Goal: Transaction & Acquisition: Purchase product/service

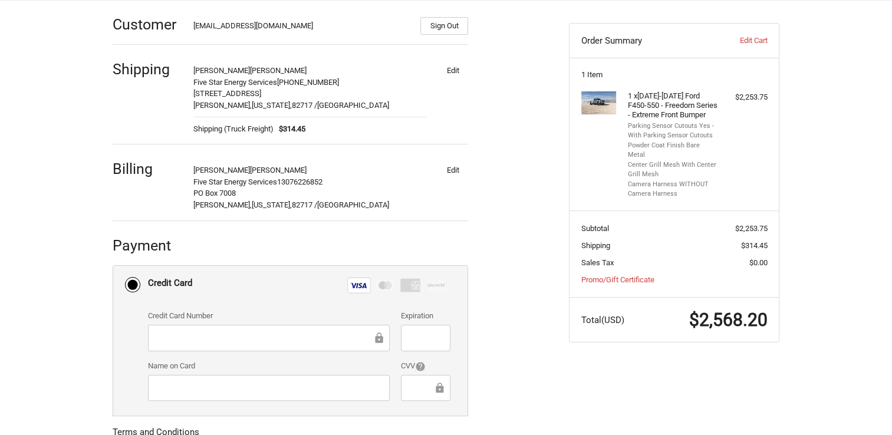
scroll to position [118, 0]
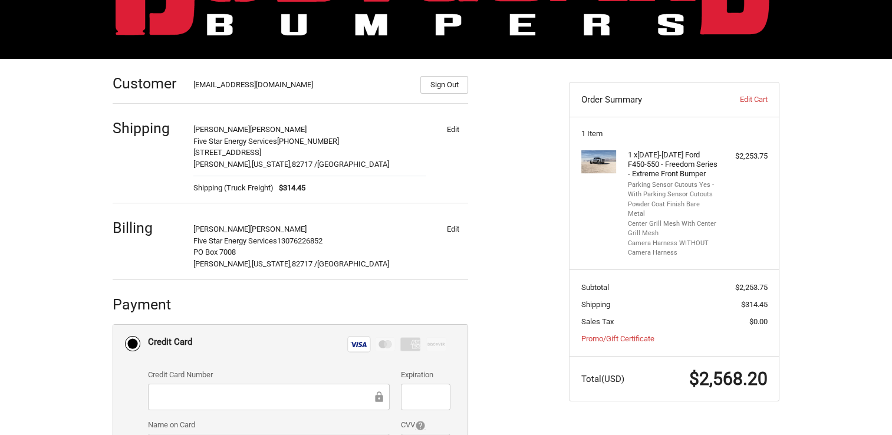
click at [449, 129] on button "Edit" at bounding box center [453, 129] width 31 height 17
select select "US"
select select "WY"
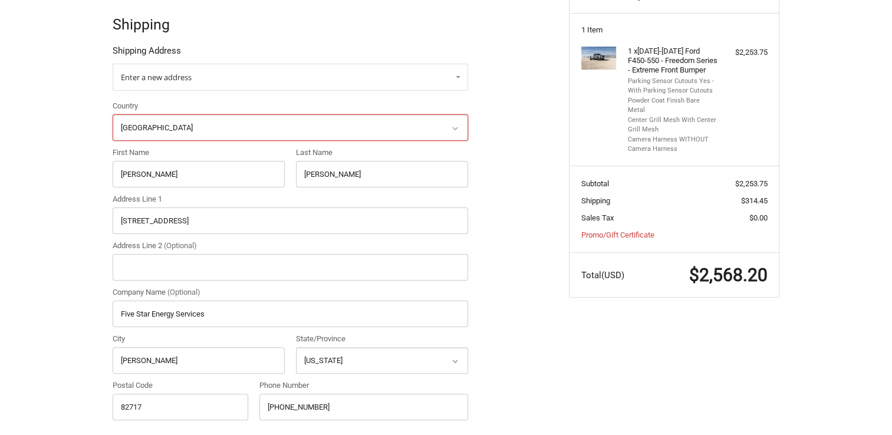
scroll to position [224, 0]
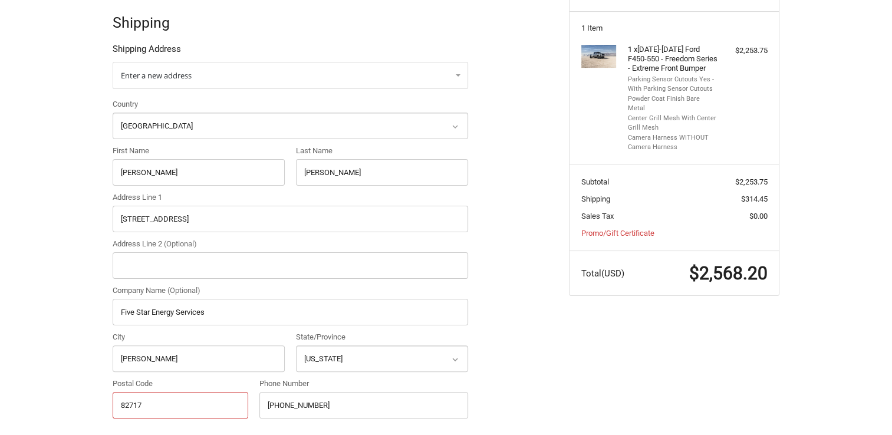
click at [148, 403] on input "82717" at bounding box center [181, 405] width 136 height 27
type input "82718"
click at [512, 402] on ol "Customer cvoll@fivestar-es.net Sign Out Shipping Shipping Address Enter a new a…" at bounding box center [314, 407] width 402 height 909
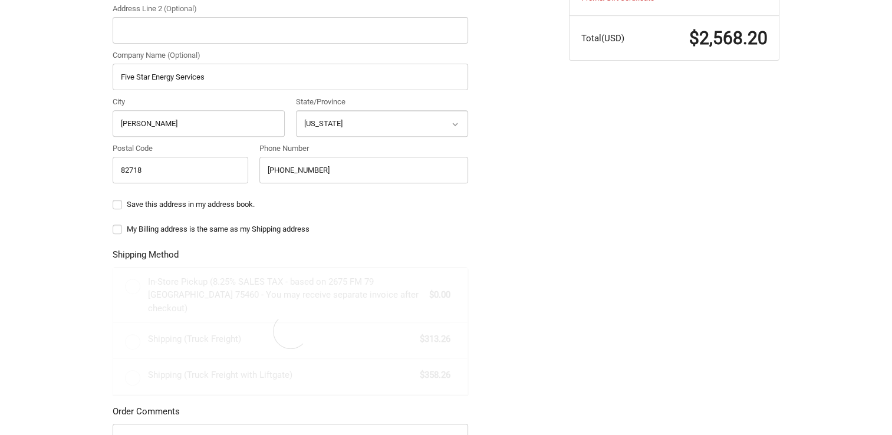
scroll to position [459, 0]
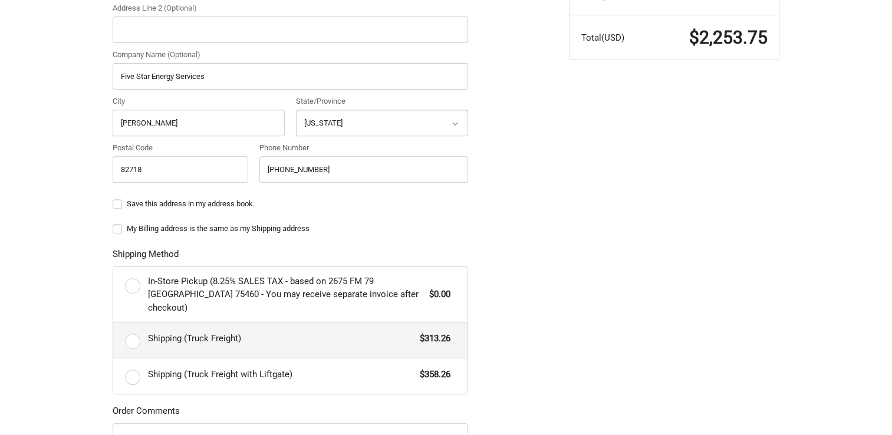
click at [128, 328] on label "Shipping (Truck Freight) $313.26" at bounding box center [290, 340] width 354 height 35
click at [114, 323] on input "Shipping (Truck Freight) $313.26" at bounding box center [113, 323] width 1 height 1
radio input "true"
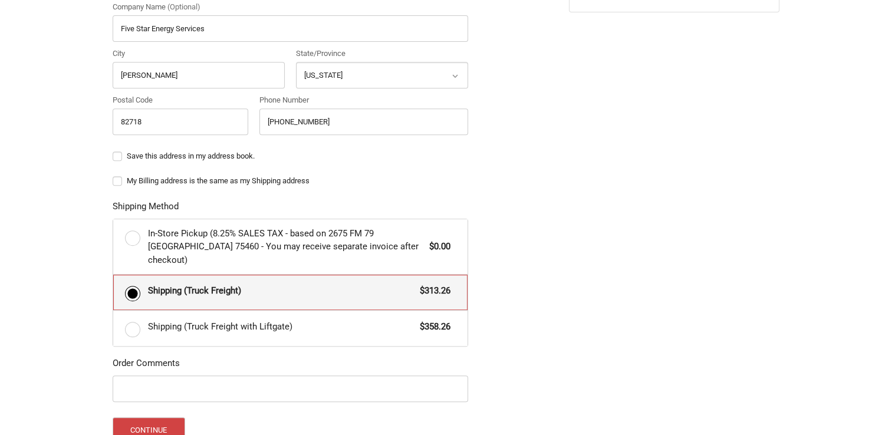
scroll to position [577, 0]
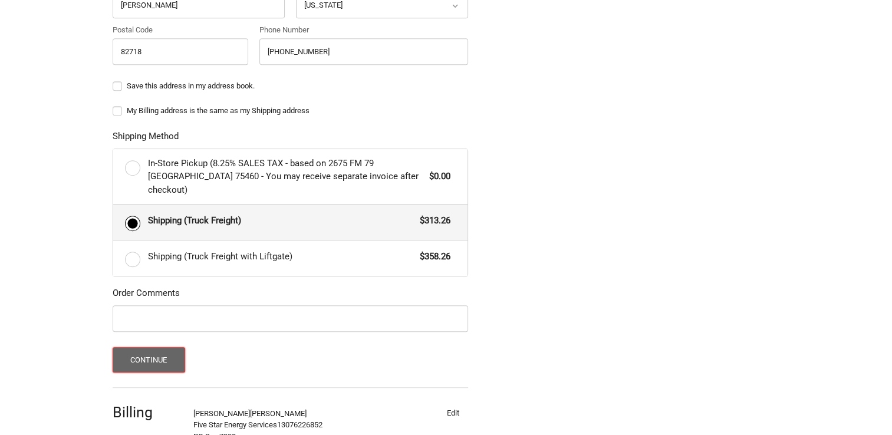
click at [147, 347] on button "Continue" at bounding box center [149, 359] width 73 height 25
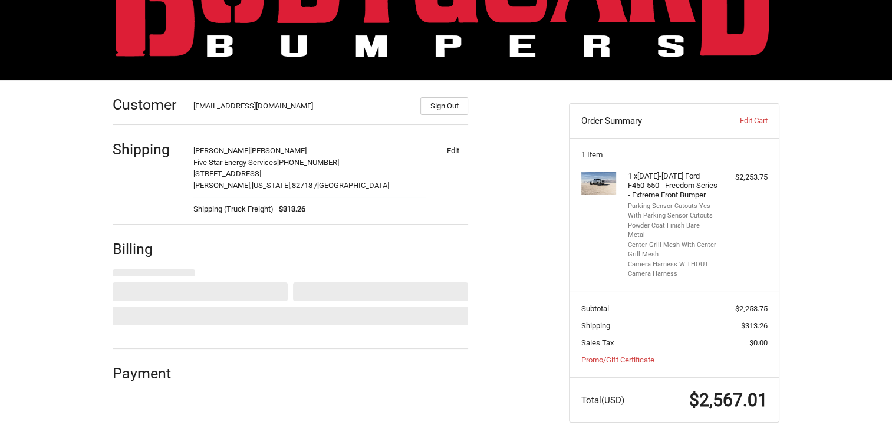
scroll to position [121, 0]
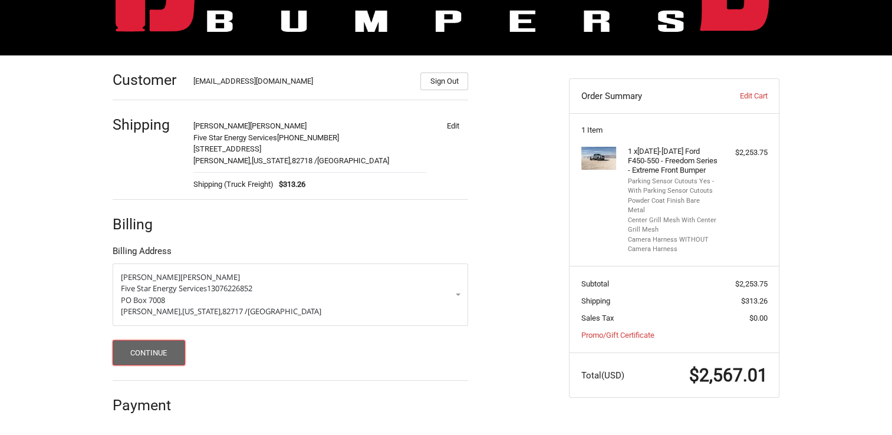
click at [142, 354] on button "Continue" at bounding box center [149, 352] width 73 height 25
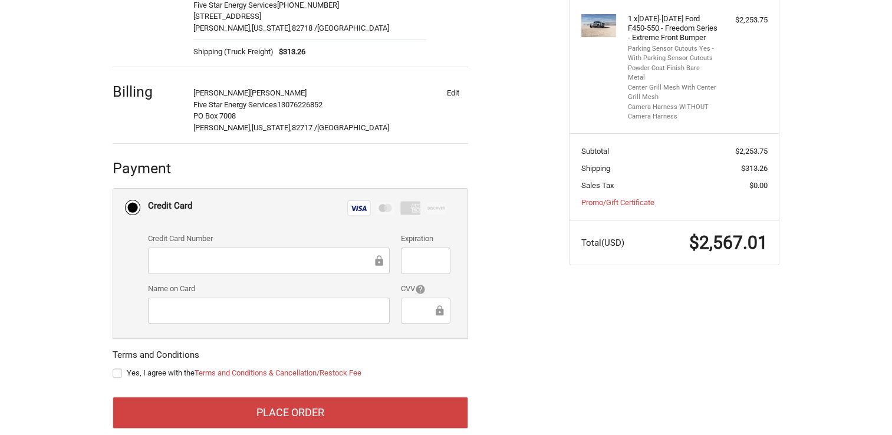
scroll to position [272, 0]
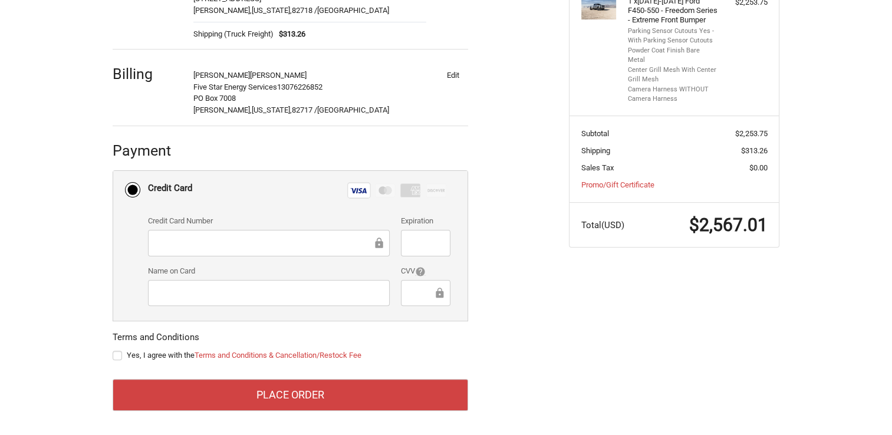
click at [120, 354] on label "Yes, I agree with the Terms and Conditions & Cancellation/Restock Fee" at bounding box center [291, 355] width 356 height 9
click at [113, 350] on input "Yes, I agree with the Terms and Conditions & Cancellation/Restock Fee" at bounding box center [113, 350] width 1 height 1
checkbox input "true"
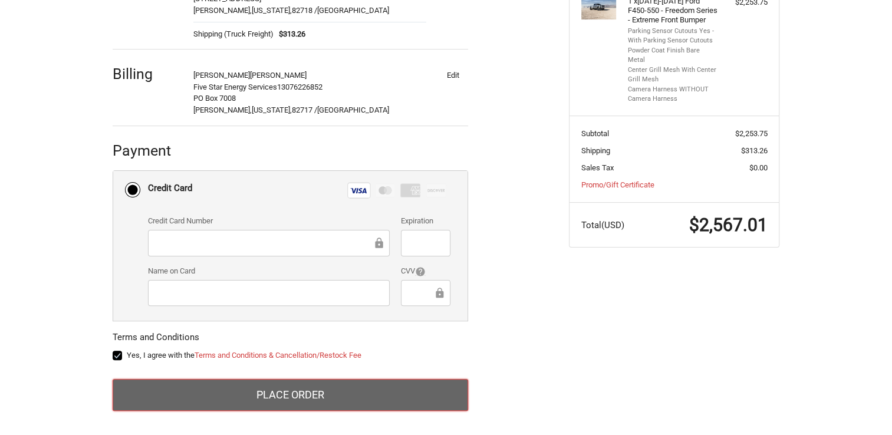
click at [246, 392] on button "Place Order" at bounding box center [291, 395] width 356 height 32
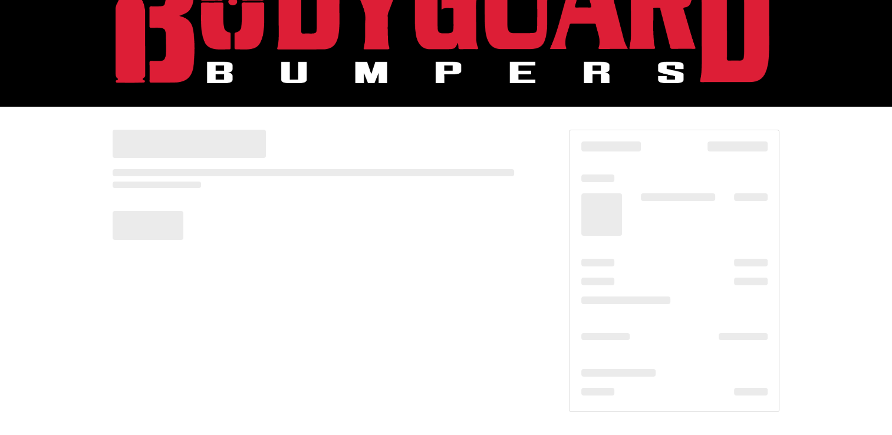
scroll to position [70, 0]
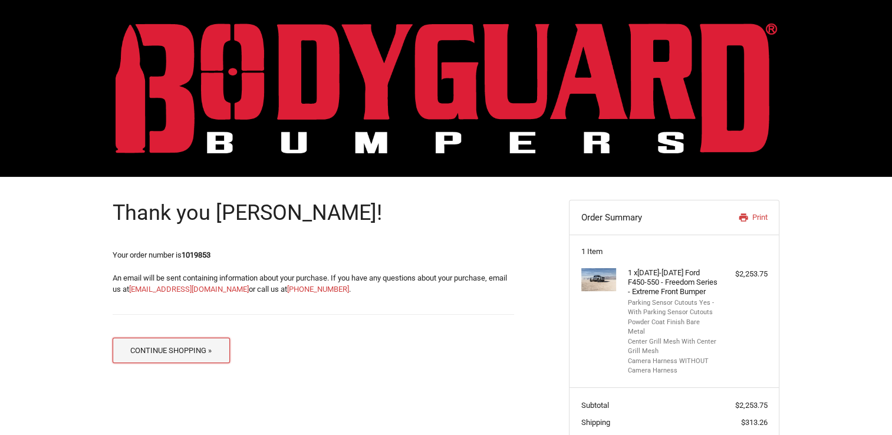
click at [158, 355] on button "Continue Shopping »" at bounding box center [171, 350] width 117 height 25
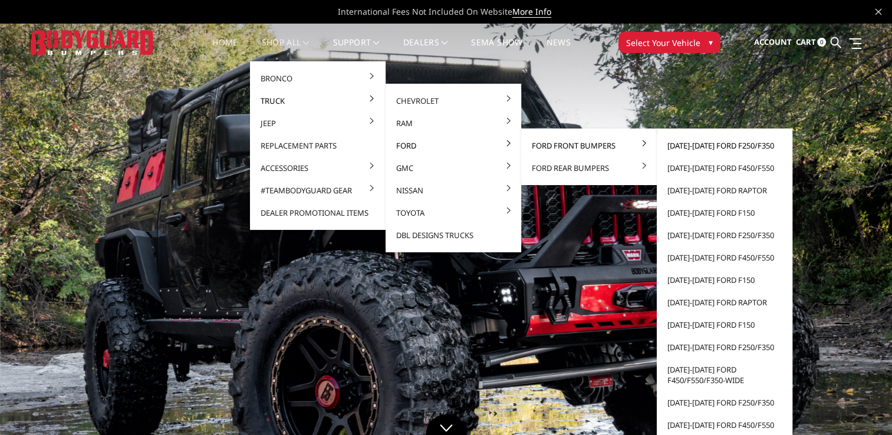
click at [681, 145] on link "[DATE]-[DATE] Ford F250/F350" at bounding box center [725, 145] width 126 height 22
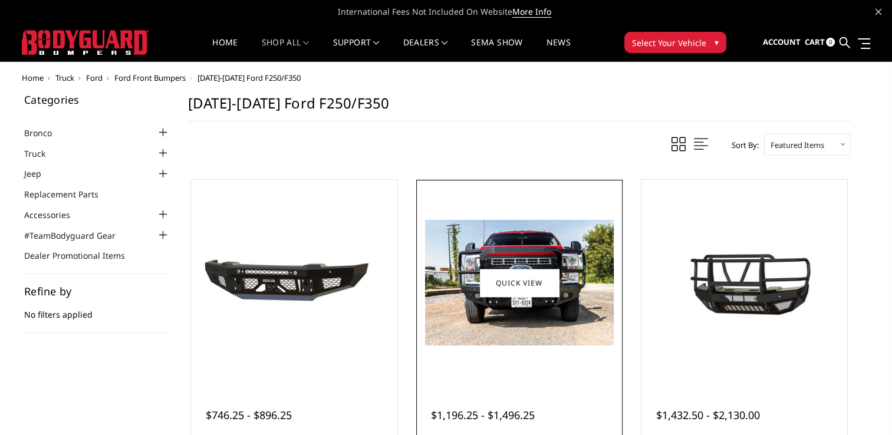
scroll to position [59, 0]
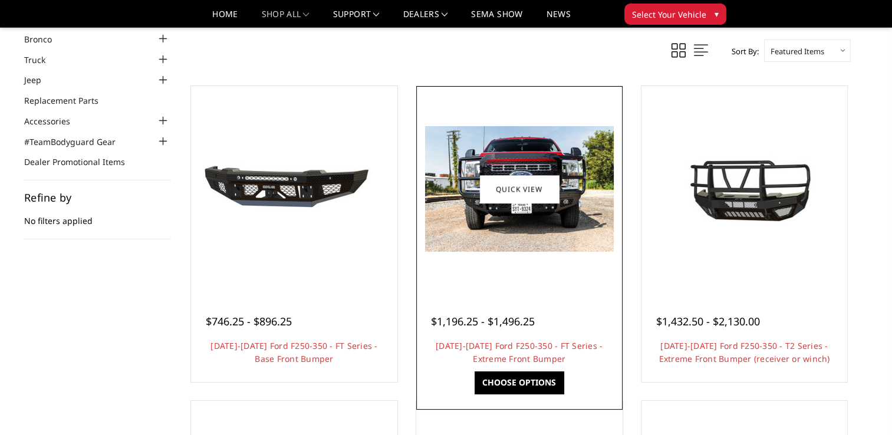
click at [510, 272] on div at bounding box center [519, 189] width 201 height 201
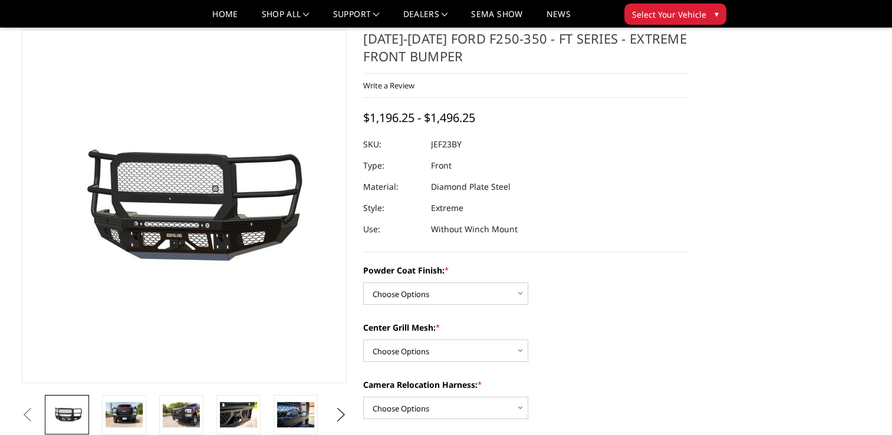
scroll to position [59, 0]
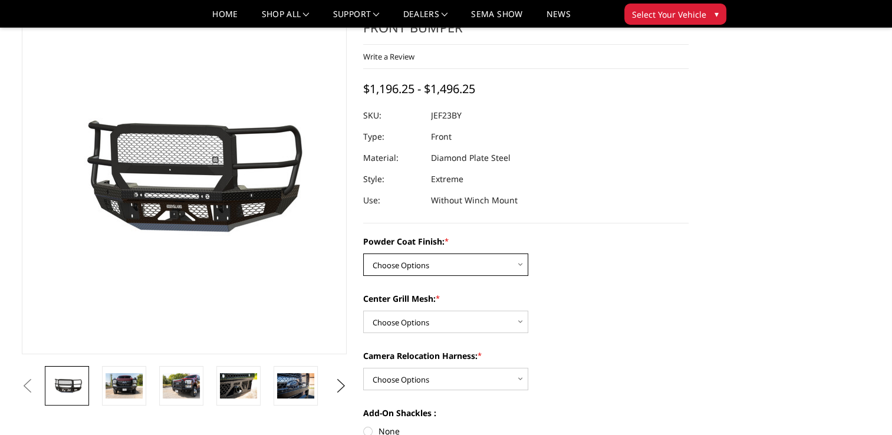
click at [518, 261] on select "Choose Options Bare Metal Gloss Black Powder Coat Textured Black Powder Coat" at bounding box center [445, 265] width 165 height 22
select select "3264"
click at [363, 254] on select "Choose Options Bare Metal Gloss Black Powder Coat Textured Black Powder Coat" at bounding box center [445, 265] width 165 height 22
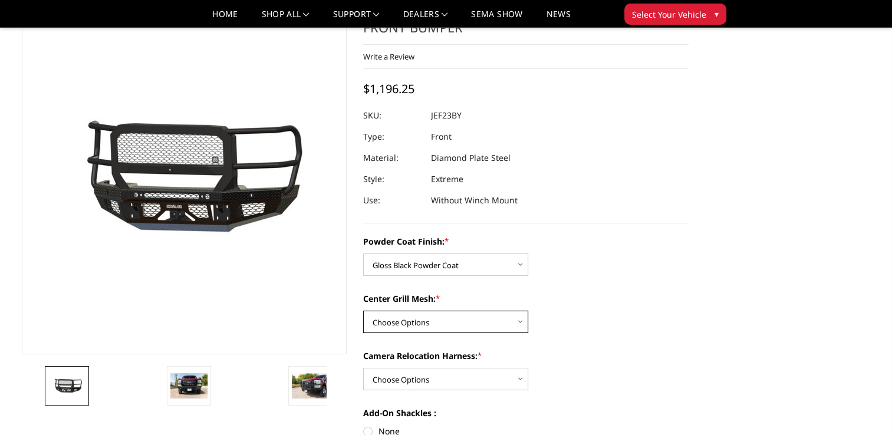
click at [489, 319] on select "Choose Options WITH Expanded Metal in Center Grill WITHOUT Expanded Metal in Ce…" at bounding box center [445, 322] width 165 height 22
select select "3266"
click at [363, 311] on select "Choose Options WITH Expanded Metal in Center Grill WITHOUT Expanded Metal in Ce…" at bounding box center [445, 322] width 165 height 22
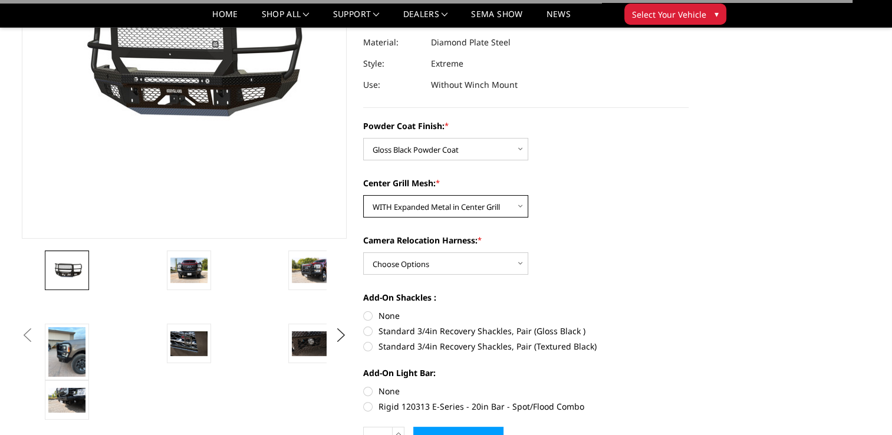
scroll to position [177, 0]
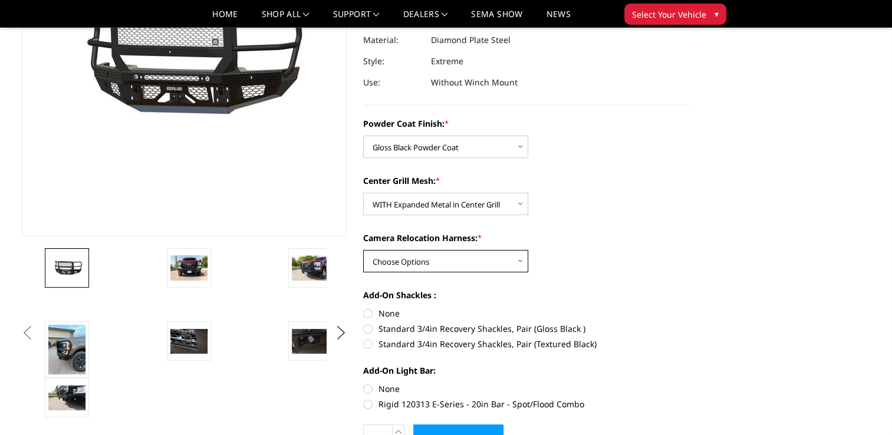
click at [520, 259] on select "Choose Options WITH Camera Relocation Harness WITHOUT Camera Relocation Harness" at bounding box center [445, 261] width 165 height 22
select select "3268"
click at [363, 250] on select "Choose Options WITH Camera Relocation Harness WITHOUT Camera Relocation Harness" at bounding box center [445, 261] width 165 height 22
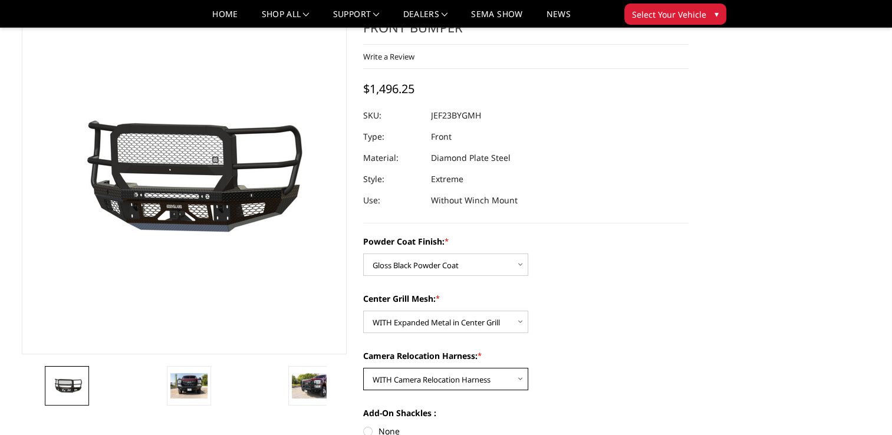
scroll to position [0, 0]
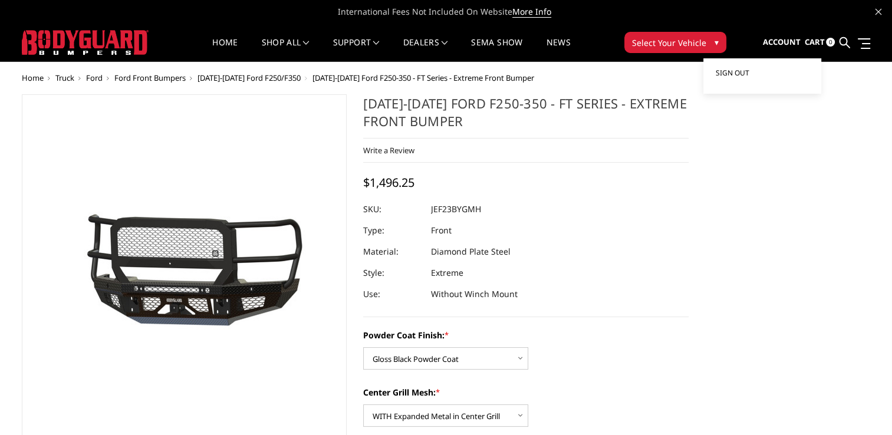
click at [736, 70] on span "Sign out" at bounding box center [732, 73] width 34 height 10
